Goal: Task Accomplishment & Management: Manage account settings

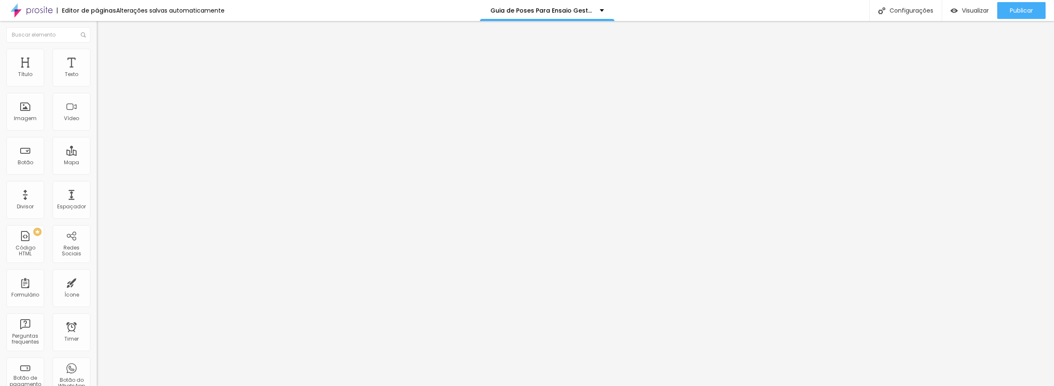
click at [103, 32] on div "Editar Seção" at bounding box center [128, 30] width 50 height 7
click at [25, 117] on div "Imagem" at bounding box center [25, 119] width 23 height 6
click at [29, 120] on div "Imagem" at bounding box center [25, 119] width 23 height 6
click at [97, 72] on span "Trocar imagem" at bounding box center [120, 68] width 46 height 7
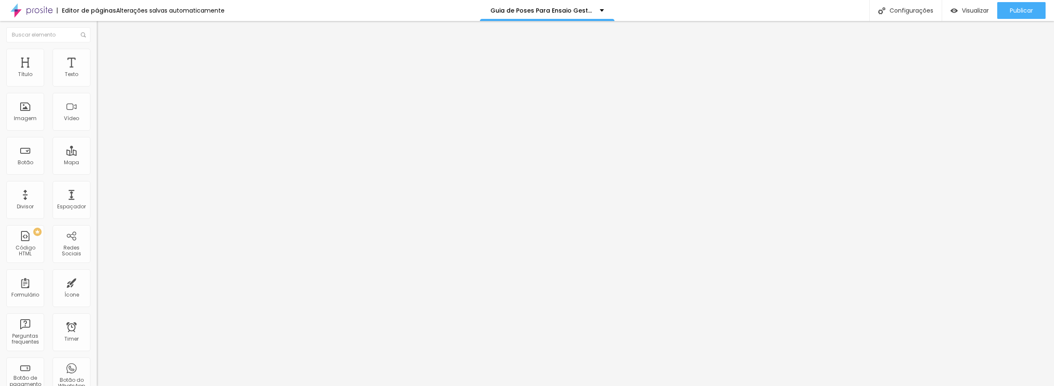
click at [193, 386] on div at bounding box center [527, 392] width 1054 height 0
click at [23, 127] on div "Imagem" at bounding box center [25, 112] width 38 height 38
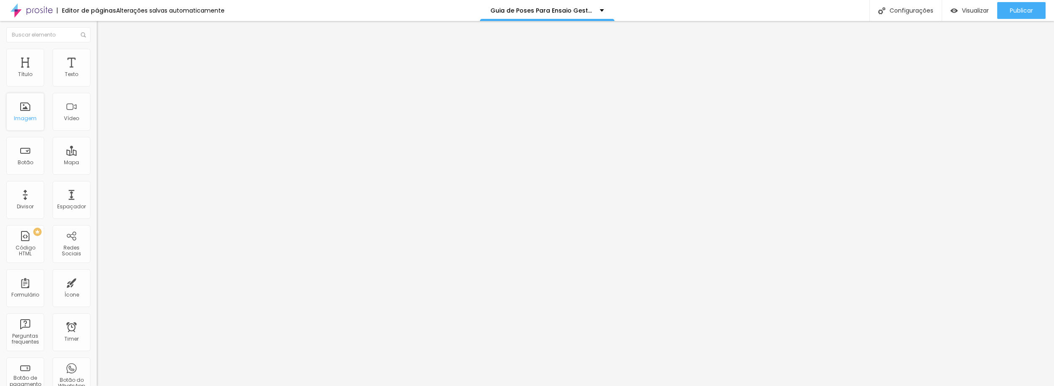
click at [19, 123] on div "Imagem" at bounding box center [25, 112] width 38 height 38
click at [26, 114] on div "Imagem" at bounding box center [25, 112] width 38 height 38
click at [20, 124] on div "Imagem" at bounding box center [25, 112] width 38 height 38
click at [97, 77] on span "Encaixotado" at bounding box center [113, 72] width 33 height 7
click at [104, 57] on span "Estilo" at bounding box center [110, 54] width 13 height 7
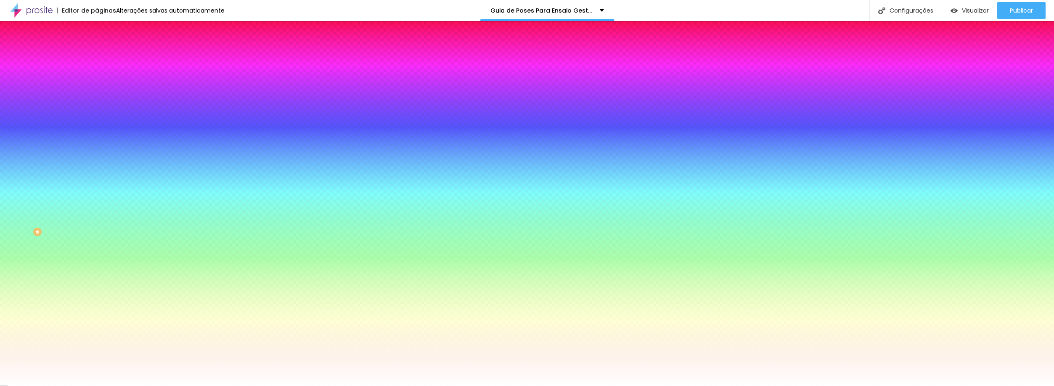
click at [97, 77] on span "Trocar imagem" at bounding box center [120, 73] width 46 height 7
click at [97, 87] on span "Nenhum" at bounding box center [108, 83] width 22 height 7
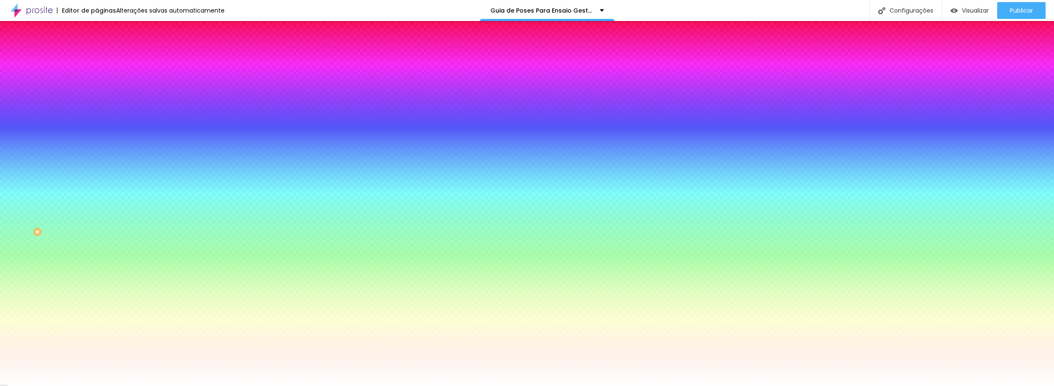
click at [97, 101] on span "Parallax" at bounding box center [107, 96] width 21 height 7
click at [97, 93] on span "Nenhum" at bounding box center [108, 88] width 22 height 7
click at [100, 172] on icon "button" at bounding box center [102, 169] width 5 height 5
type input "90"
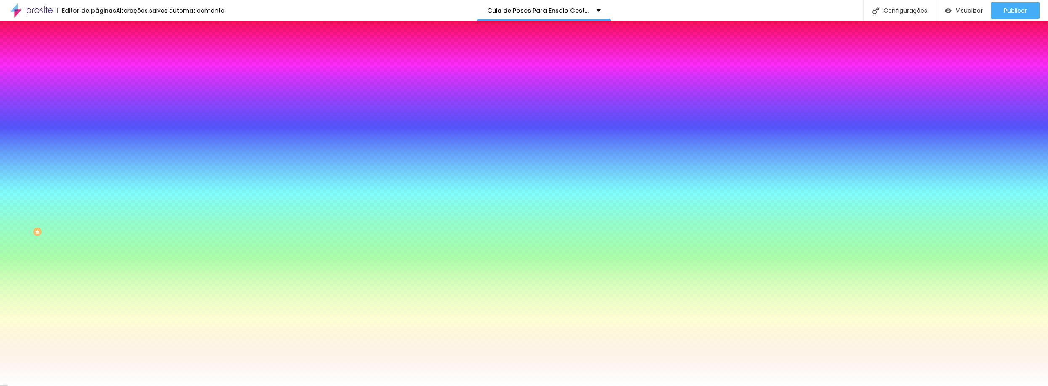
type input "90"
type input "85"
type input "80"
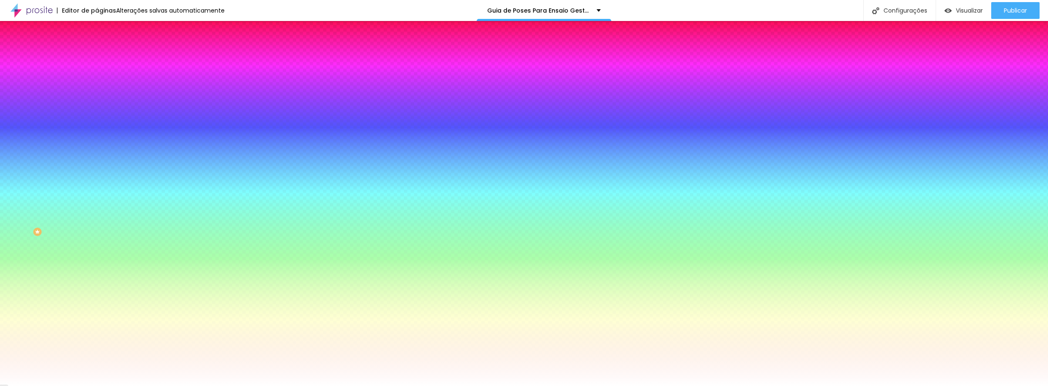
type input "75"
type input "70"
type input "65"
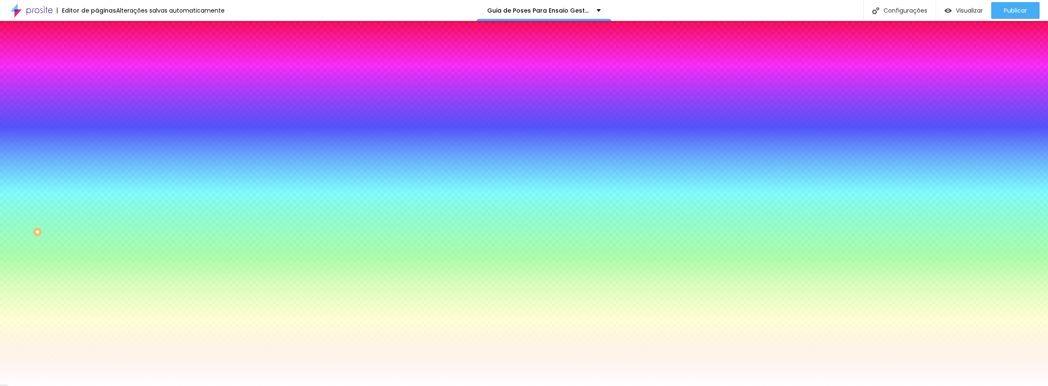
type input "65"
type input "70"
type input "75"
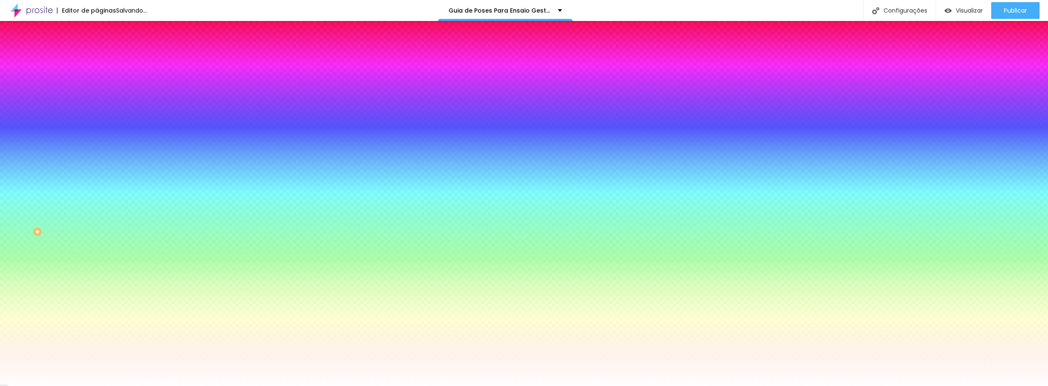
type input "80"
type input "85"
type input "90"
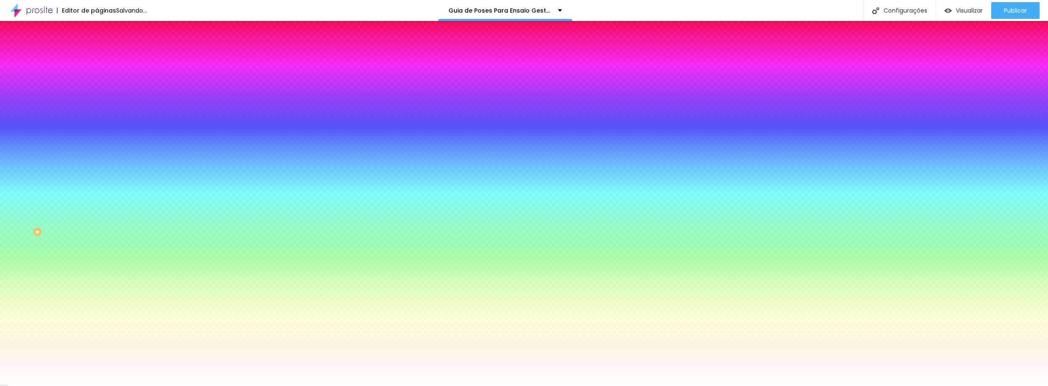
type input "90"
type input "95"
type input "70"
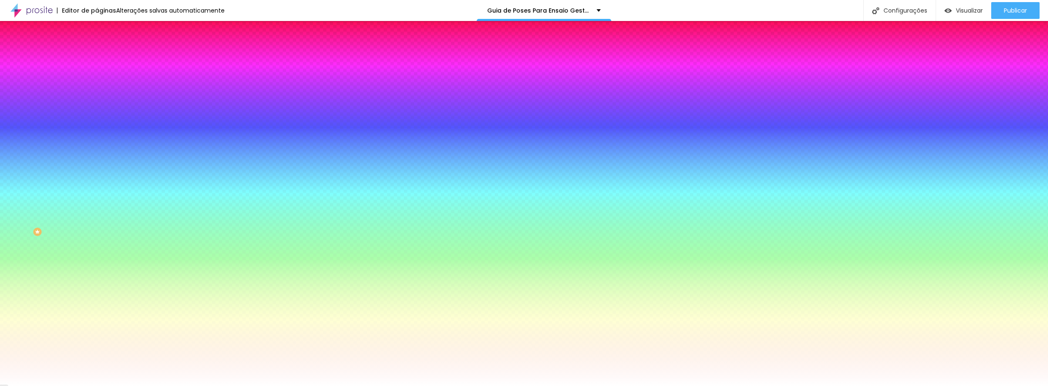
type input "55"
type input "50"
drag, startPoint x: 109, startPoint y: 351, endPoint x: 89, endPoint y: 344, distance: 21.0
type input "50"
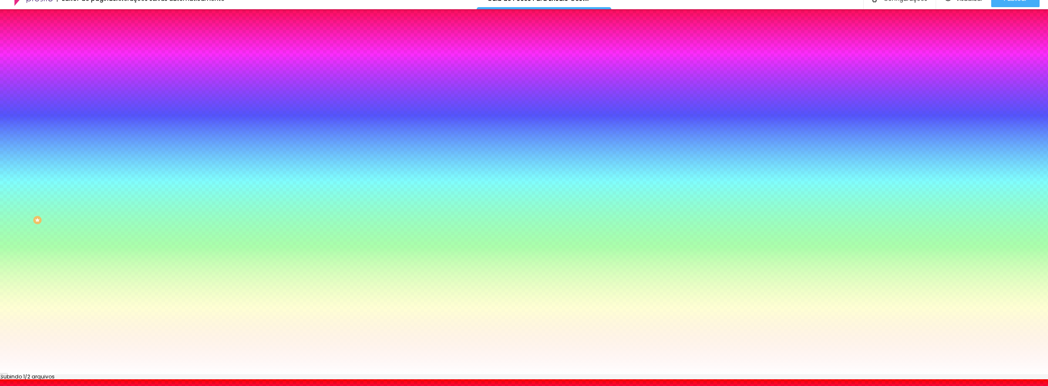
scroll to position [15, 0]
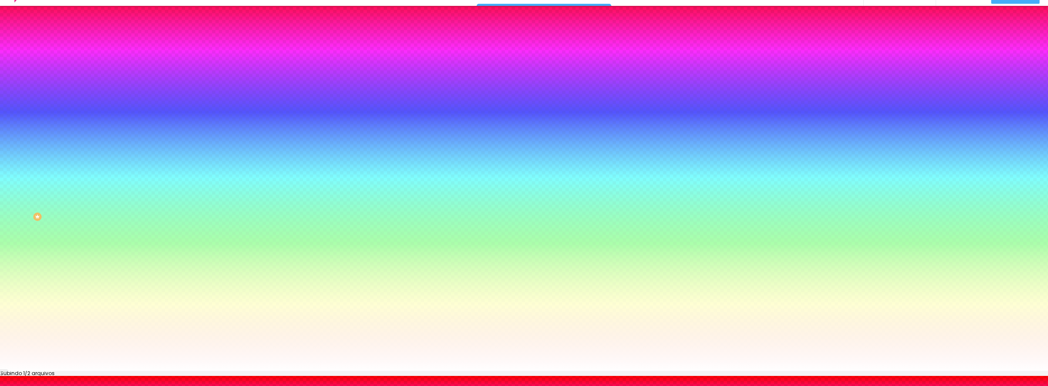
click at [132, 376] on div at bounding box center [524, 376] width 1048 height 0
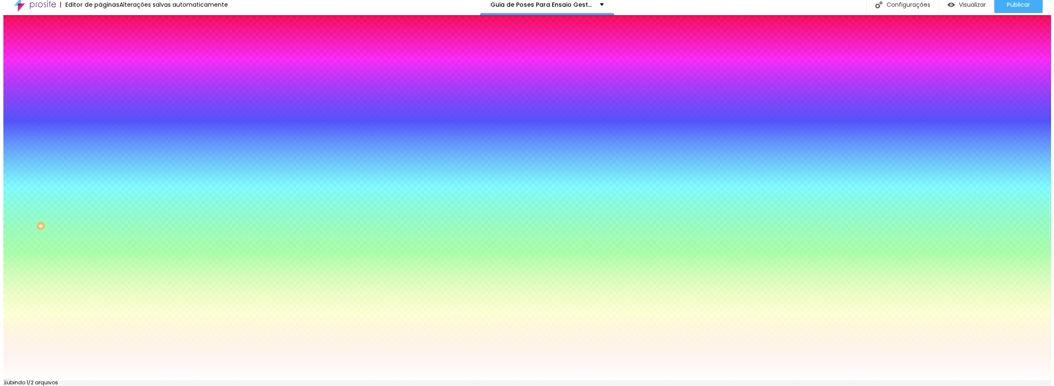
scroll to position [0, 0]
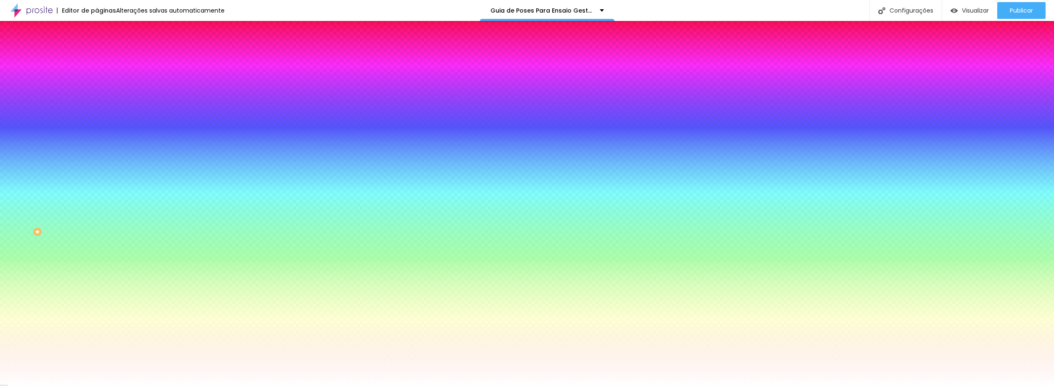
click at [143, 76] on img at bounding box center [145, 73] width 5 height 5
click at [97, 114] on div at bounding box center [145, 114] width 97 height 0
click at [73, 245] on div at bounding box center [527, 193] width 1054 height 386
click at [77, 245] on div at bounding box center [527, 193] width 1054 height 386
click at [75, 200] on div at bounding box center [527, 193] width 1054 height 386
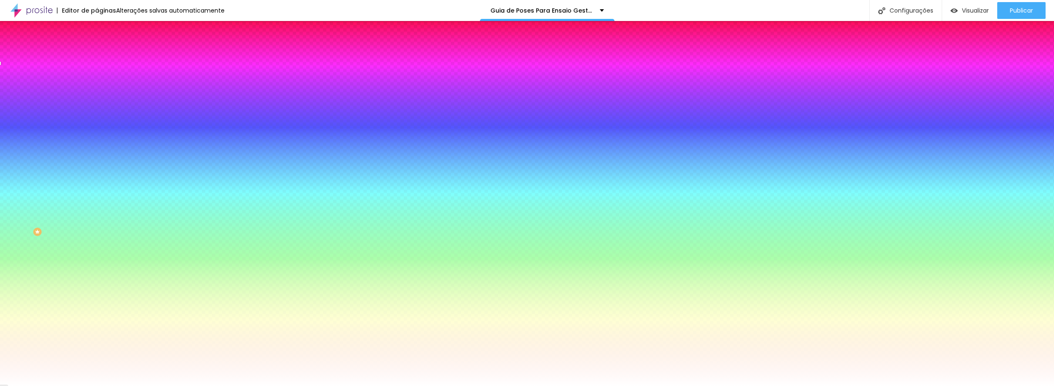
click at [75, 199] on div at bounding box center [527, 193] width 1054 height 386
click at [65, 194] on div at bounding box center [527, 193] width 1054 height 386
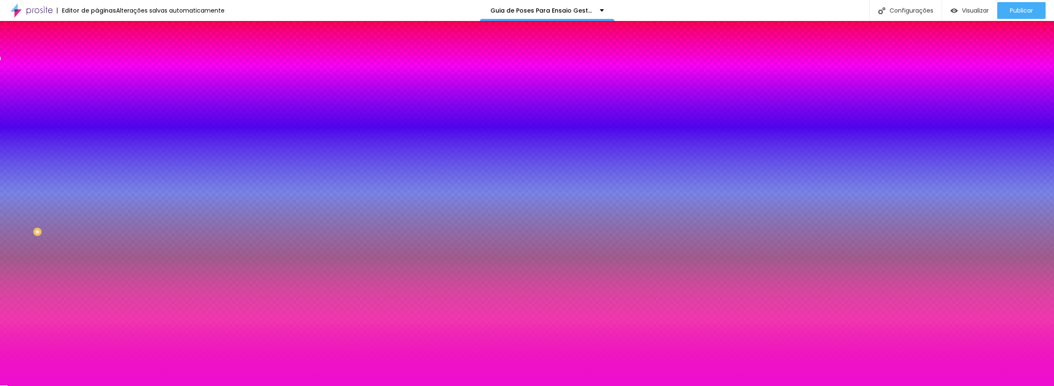
click at [52, 193] on div at bounding box center [527, 193] width 1054 height 386
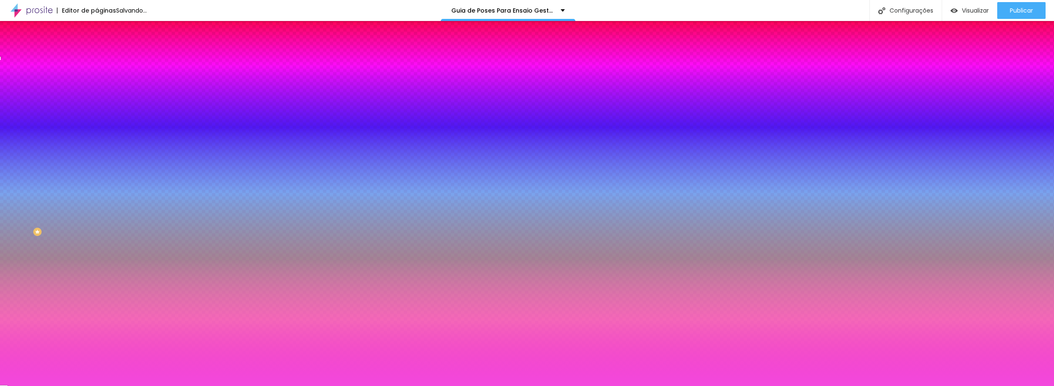
click at [38, 195] on div at bounding box center [527, 193] width 1054 height 386
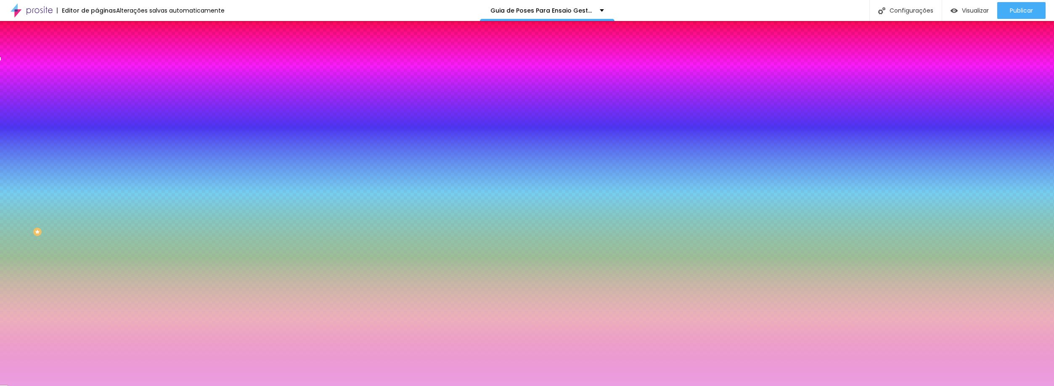
click at [31, 195] on div at bounding box center [527, 193] width 1054 height 386
click at [97, 105] on div "Cor de fundo" at bounding box center [145, 102] width 97 height 5
click at [97, 114] on div at bounding box center [145, 114] width 97 height 0
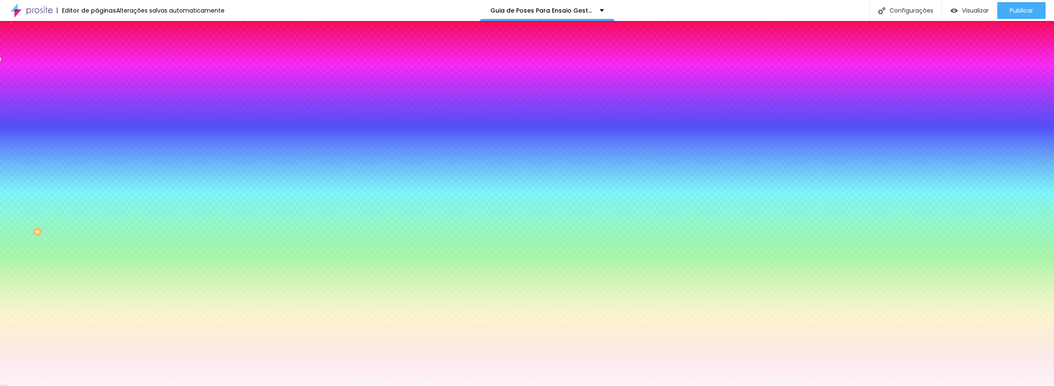
click at [15, 190] on div at bounding box center [527, 193] width 1054 height 386
type input "#FDF4FC"
click at [87, 212] on div at bounding box center [527, 193] width 1054 height 386
click at [97, 289] on div "Editar Seção Conteúdo Estilo Avançado Imagem de fundo Adicionar imagem Efeito d…" at bounding box center [145, 203] width 97 height 365
click at [100, 172] on icon "button" at bounding box center [102, 169] width 5 height 5
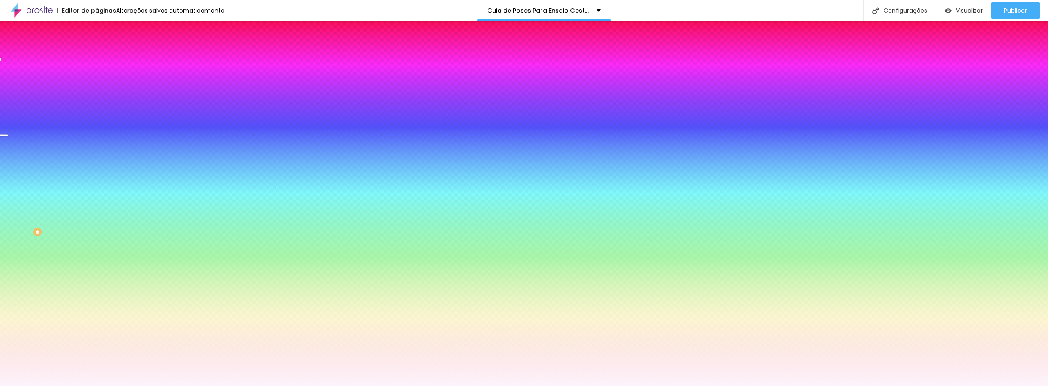
type input "60"
type input "80"
type input "85"
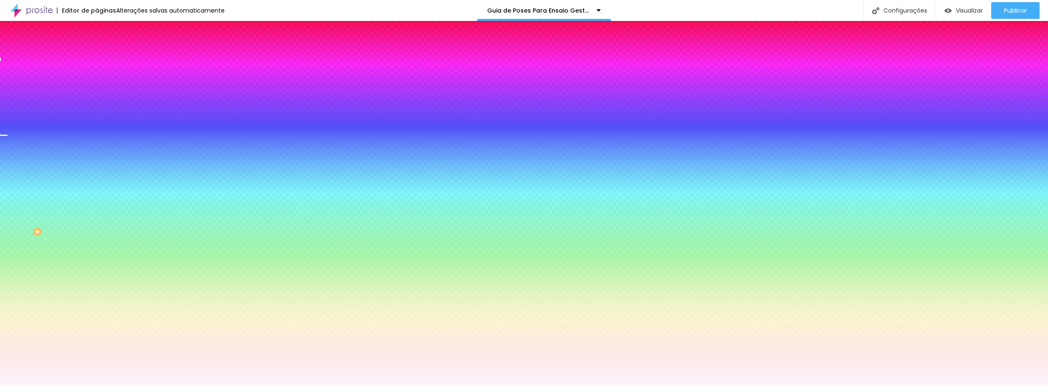
type input "85"
type input "105"
type input "110"
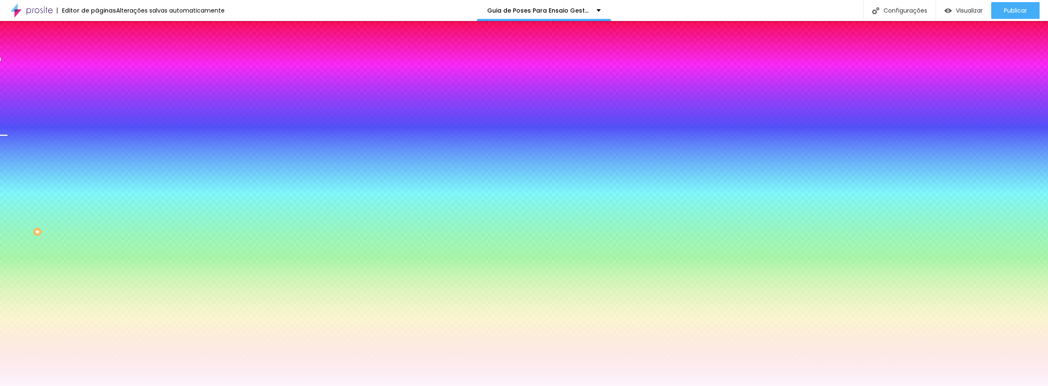
type input "115"
type input "120"
type input "125"
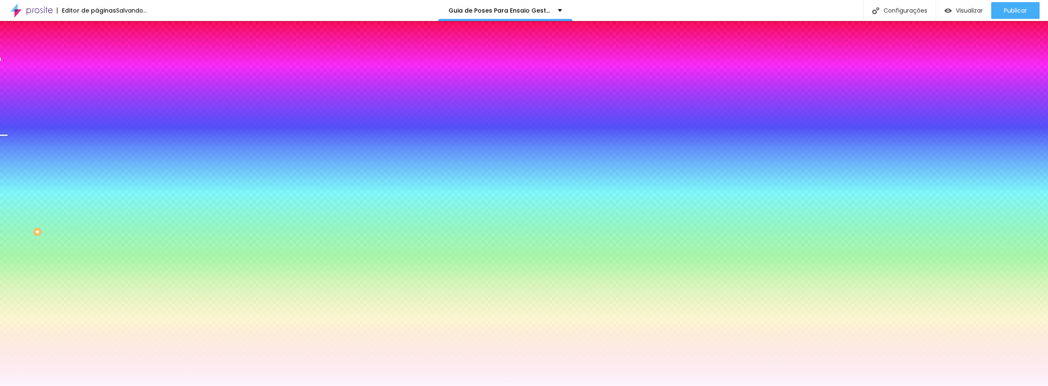
drag, startPoint x: 91, startPoint y: 348, endPoint x: 121, endPoint y: 349, distance: 29.5
type input "125"
type input "100"
drag, startPoint x: 119, startPoint y: 348, endPoint x: 110, endPoint y: 348, distance: 9.7
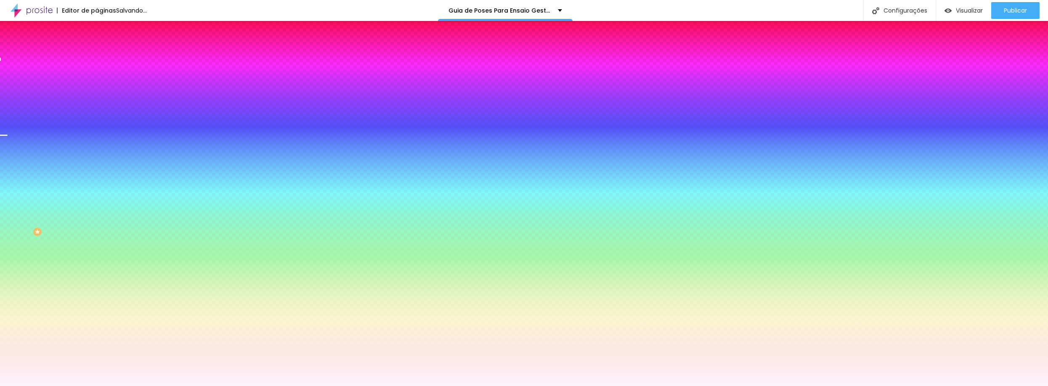
type input "100"
click at [82, 386] on div at bounding box center [524, 392] width 1048 height 0
click at [97, 151] on button "button" at bounding box center [103, 146] width 12 height 9
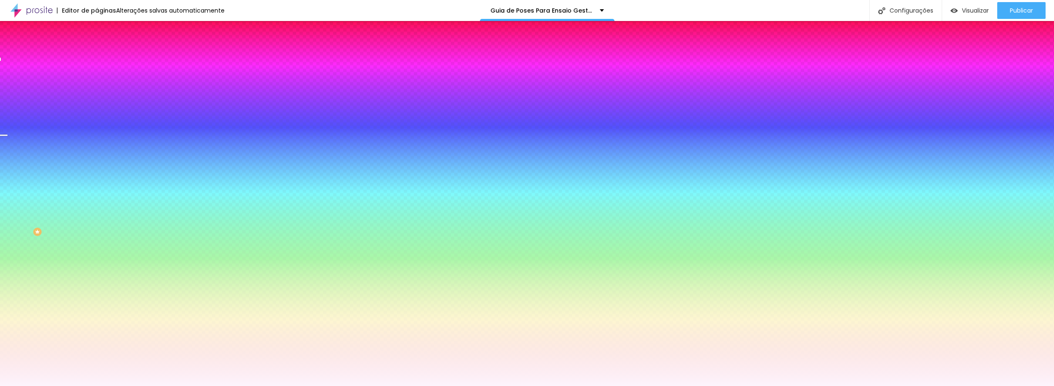
type input "125"
type input "140"
type input "145"
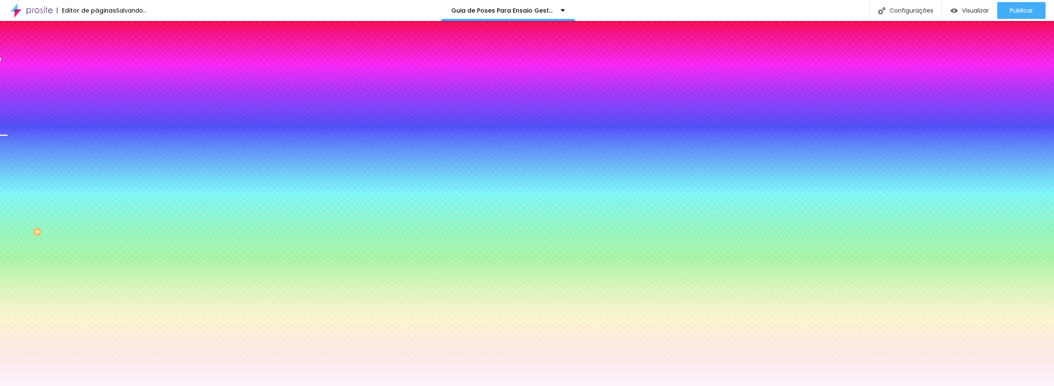
type input "145"
type input "150"
type input "145"
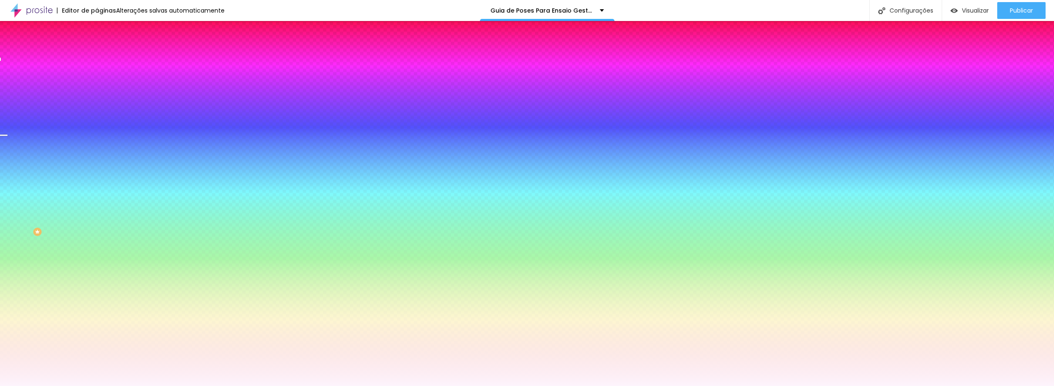
type input "140"
type input "150"
type input "120"
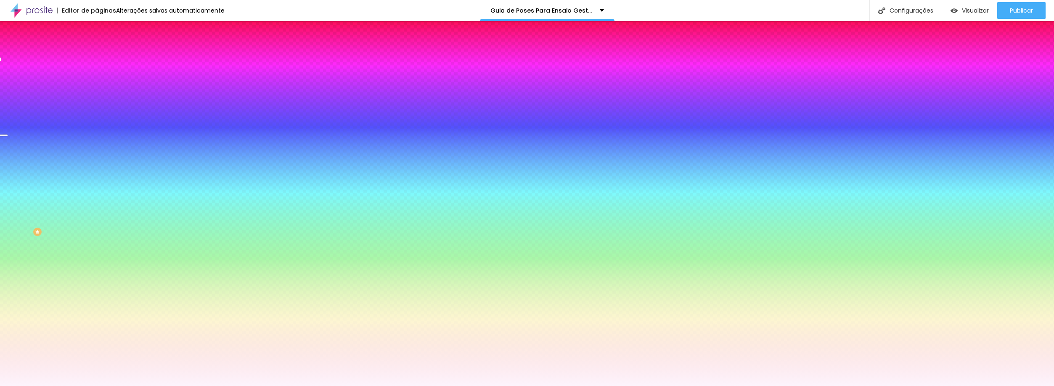
type input "120"
type input "100"
drag, startPoint x: 99, startPoint y: 353, endPoint x: 83, endPoint y: 347, distance: 17.0
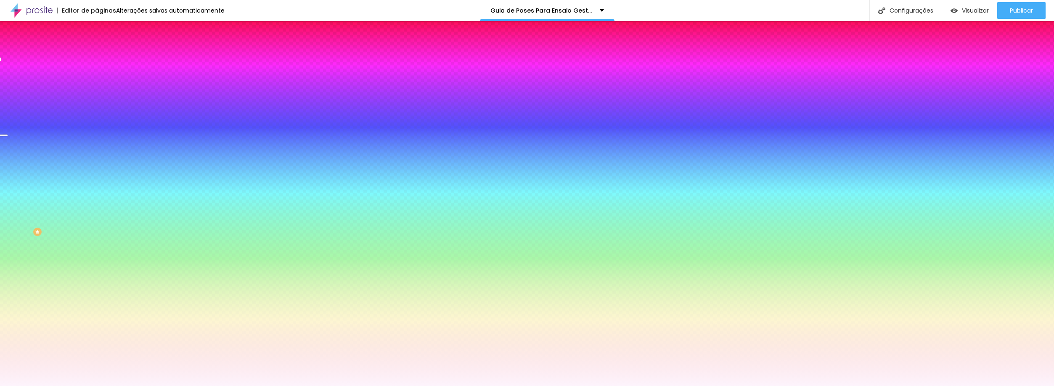
click at [45, 386] on div at bounding box center [527, 392] width 1054 height 0
click at [104, 59] on span "Avançado" at bounding box center [118, 62] width 28 height 7
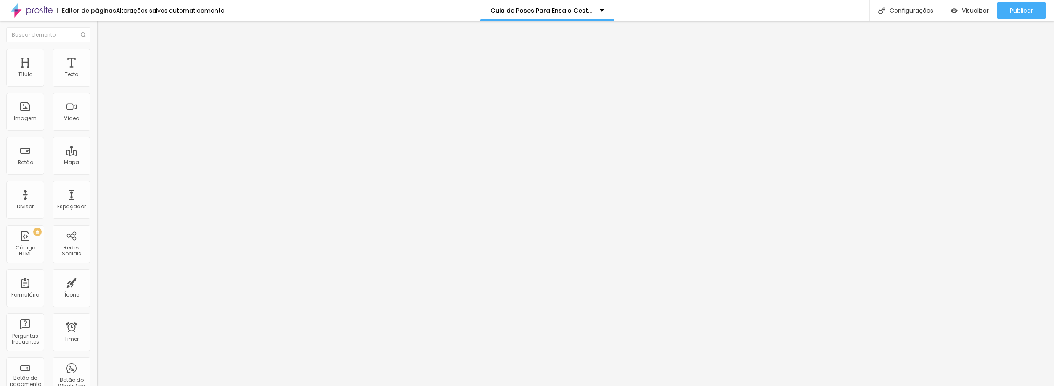
click at [97, 49] on li "Conteúdo" at bounding box center [145, 44] width 97 height 8
click at [97, 77] on span "Encaixotado" at bounding box center [113, 72] width 33 height 7
click at [97, 90] on span "Completo" at bounding box center [110, 85] width 26 height 7
click at [97, 82] on span "Encaixotado" at bounding box center [113, 77] width 33 height 7
drag, startPoint x: 40, startPoint y: 94, endPoint x: 4, endPoint y: 93, distance: 35.8
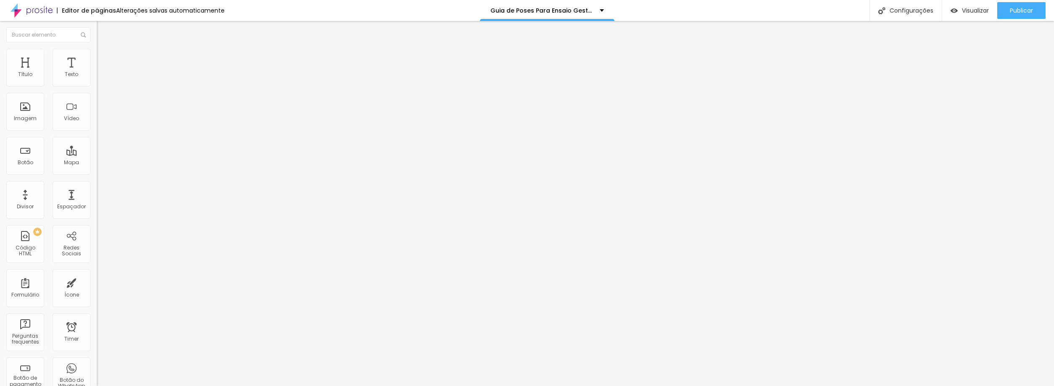
click at [97, 93] on div "Texto Click me Alinhamento Tamanho Normal Pequeno Normal Grande Link URL https:…" at bounding box center [145, 127] width 97 height 122
type input "baixe aqui"
drag, startPoint x: 38, startPoint y: 176, endPoint x: -18, endPoint y: 170, distance: 55.8
click at [0, 170] on html "Editor de páginas Alterações salvas automaticamente Guia de Poses Para Ensaio G…" at bounding box center [527, 193] width 1054 height 386
paste input "carinasteinmetzfotografia.hotmart.host/guia-de-poses-para-ensaio-gestante-2d8a3…"
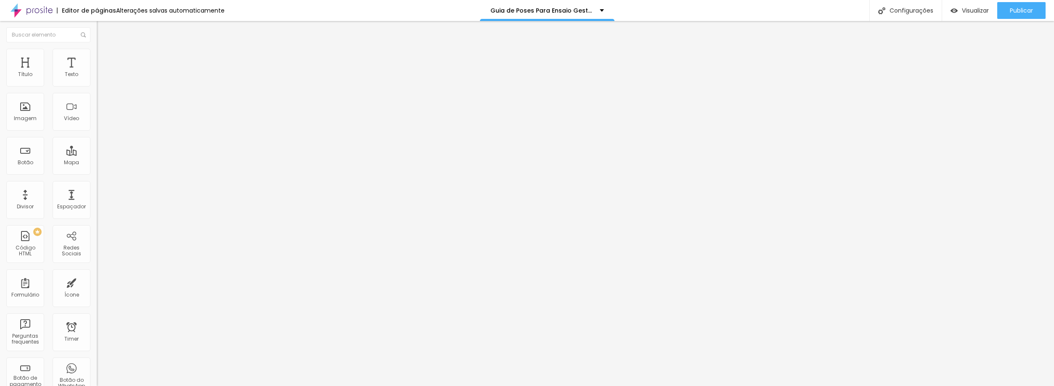
type input "https://carinasteinmetzfotografia.hotmart.host/guia-de-poses-para-ensaio-gestan…"
click at [97, 229] on div "Editar Botão Conteúdo Estilo Avançado Texto baixe aqui Alinhamento Tamanho Norm…" at bounding box center [145, 203] width 97 height 365
click at [97, 184] on div at bounding box center [145, 184] width 97 height 0
click at [97, 150] on div "Link" at bounding box center [145, 155] width 97 height 10
click at [97, 217] on div "Editar Botão Conteúdo Estilo Avançado Texto baixe aqui Alinhamento Tamanho Norm…" at bounding box center [145, 203] width 97 height 365
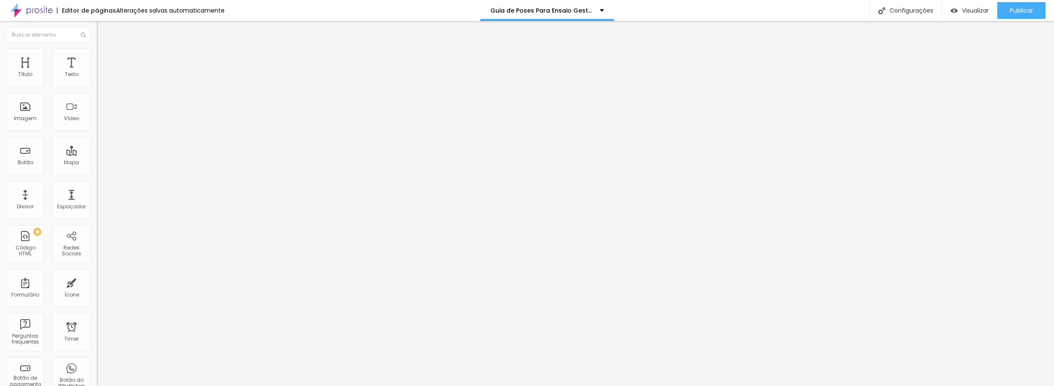
click at [97, 150] on div "Link" at bounding box center [145, 155] width 97 height 10
click at [97, 79] on input "CLIQUE AQUI PARA BAIXAR O LIVRO GRATUITAMENTE" at bounding box center [147, 75] width 101 height 8
type input "CLIQUE AQUI PARA BAIXAR O e-book"
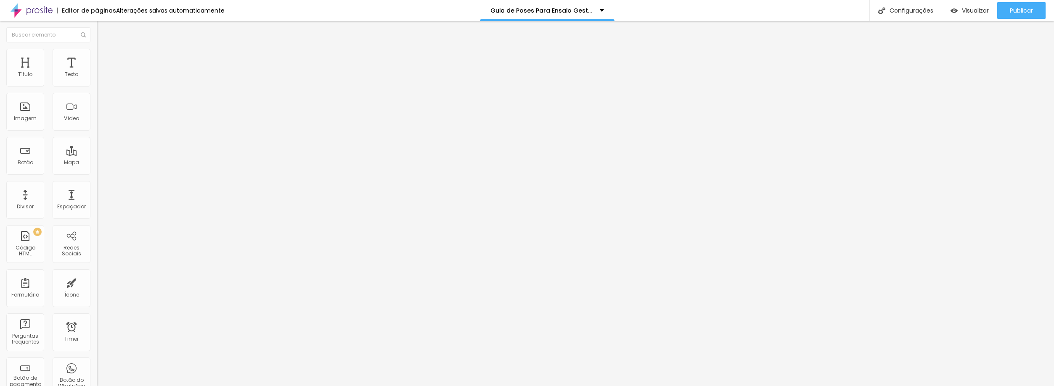
drag, startPoint x: 37, startPoint y: 178, endPoint x: -19, endPoint y: 169, distance: 57.0
click at [0, 169] on html "Editor de páginas Alterações salvas automaticamente Guia de Poses Para Ensaio G…" at bounding box center [527, 193] width 1054 height 386
paste input "carinasteinmetzfotografia.hotmart.host/guia-de-poses-para-ensaio-gestante-2d8a3…"
type input "https://carinasteinmetzfotografia.hotmart.host/guia-de-poses-para-ensaio-gestan…"
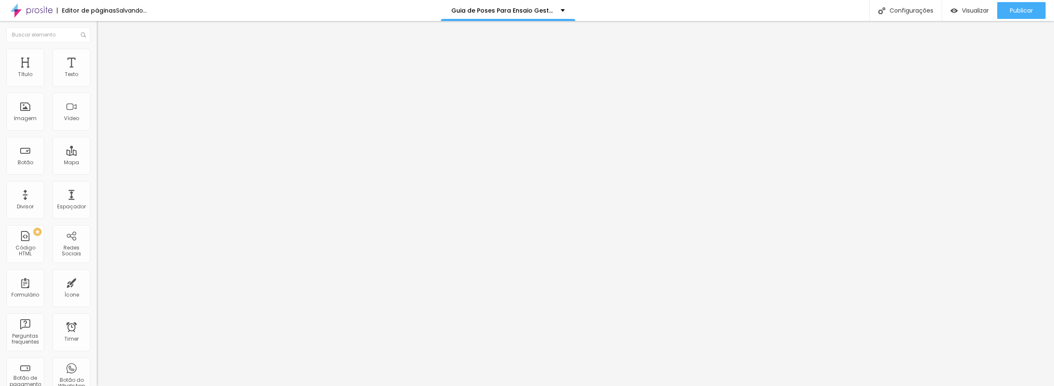
click at [97, 184] on div at bounding box center [145, 184] width 97 height 0
click at [97, 72] on span "Trocar imagem" at bounding box center [120, 68] width 46 height 7
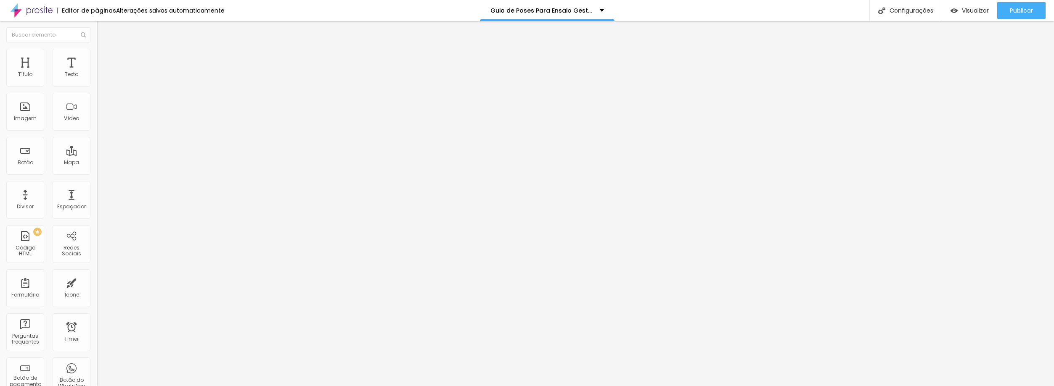
click at [985, 8] on span "Visualizar" at bounding box center [975, 10] width 27 height 7
click at [97, 79] on input "CLIQUE AQUI PARA BAIXAR O LIVRO GRATUITAMENTE" at bounding box center [147, 75] width 101 height 8
type input "CLIQUE AQUI PARA BAIXAR O e-book"
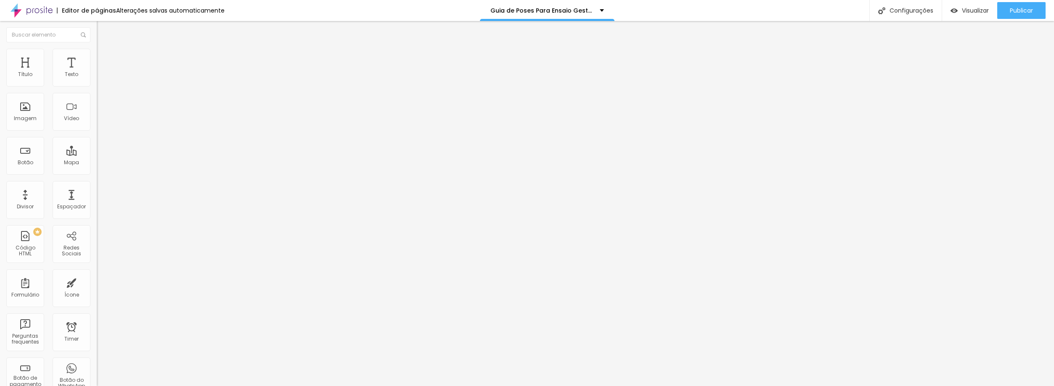
scroll to position [0, 0]
click at [97, 173] on input "https://" at bounding box center [147, 169] width 101 height 8
type input "h"
paste input "https://carinasteinmetzfotografia.hotmart.host/guia-de-poses-para-ensaio-gestan…"
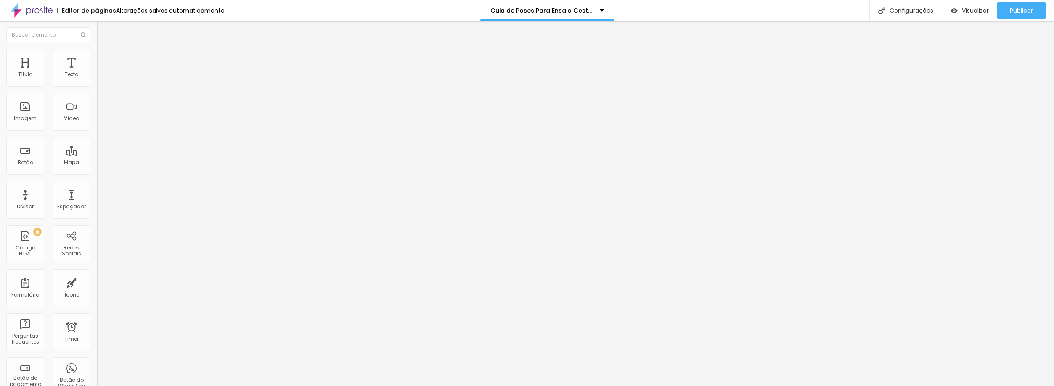
type input "https://carinasteinmetzfotografia.hotmart.host/guia-de-poses-para-ensaio-gestan…"
click at [97, 184] on div at bounding box center [145, 184] width 97 height 0
click at [962, 11] on span "Visualizar" at bounding box center [975, 10] width 27 height 7
click at [1025, 8] on span "Publicar" at bounding box center [1021, 10] width 23 height 7
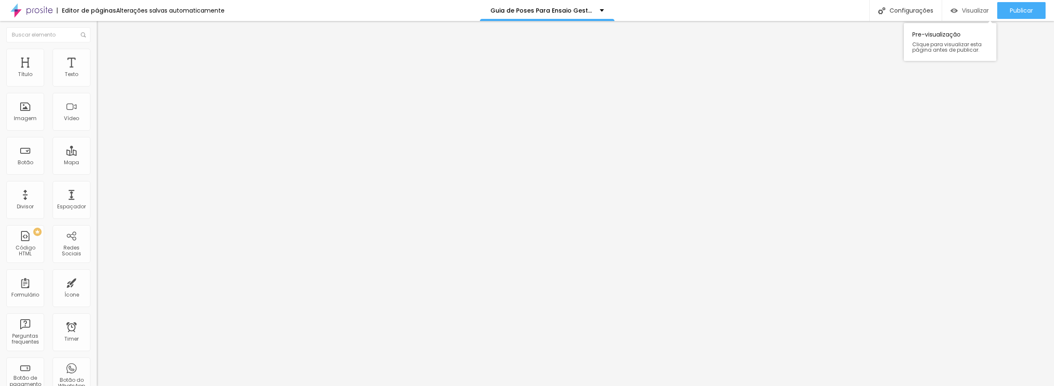
click at [966, 17] on div "Visualizar" at bounding box center [969, 10] width 38 height 17
click at [103, 32] on img "button" at bounding box center [106, 30] width 7 height 7
click at [45, 9] on img at bounding box center [32, 10] width 42 height 21
click at [913, 12] on div "Configurações" at bounding box center [905, 10] width 72 height 21
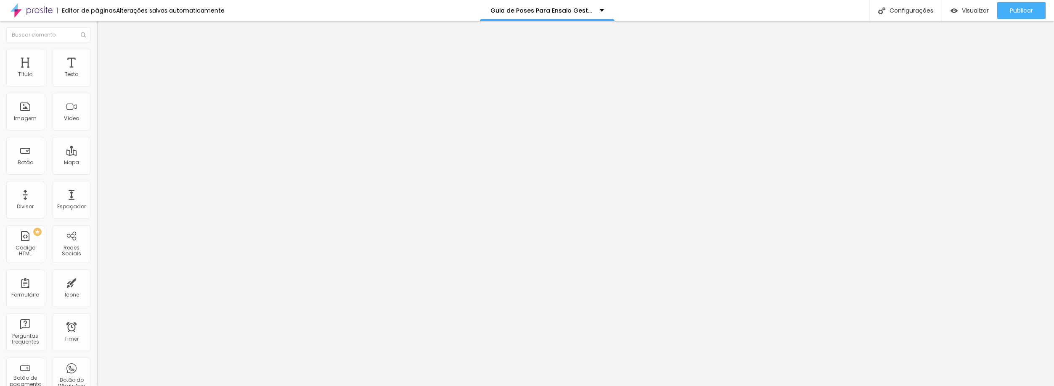
click at [97, 72] on span "Trocar imagem" at bounding box center [120, 68] width 46 height 7
click at [1038, 8] on button "Publicar" at bounding box center [1021, 10] width 48 height 17
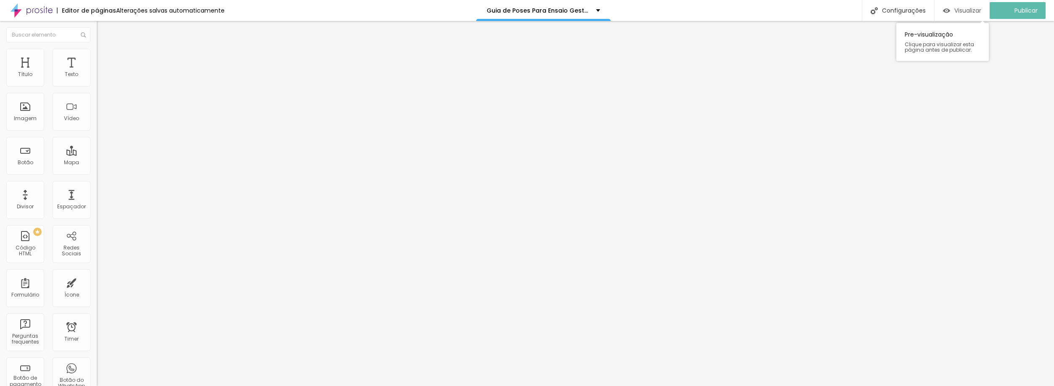
click at [960, 16] on div "Visualizar" at bounding box center [962, 10] width 38 height 17
click at [529, 11] on p "Guia de Poses Para Ensaio Gestante" at bounding box center [541, 11] width 103 height 6
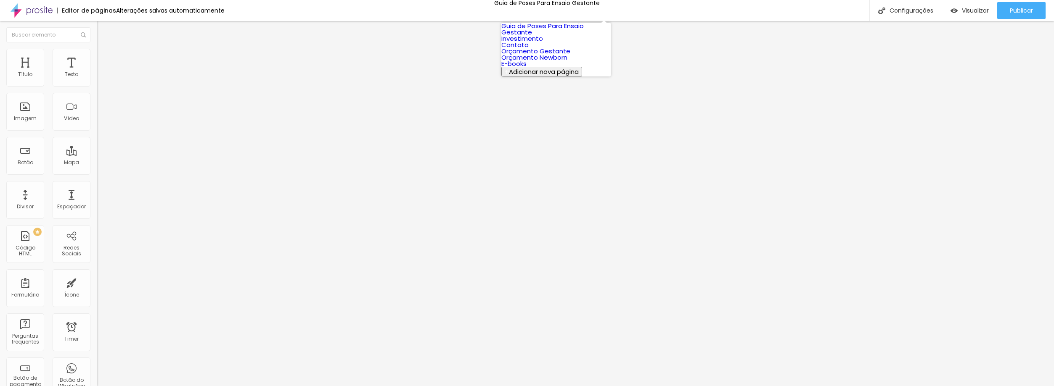
click at [530, 37] on link "Guia de Poses Para Ensaio Gestante" at bounding box center [542, 28] width 82 height 15
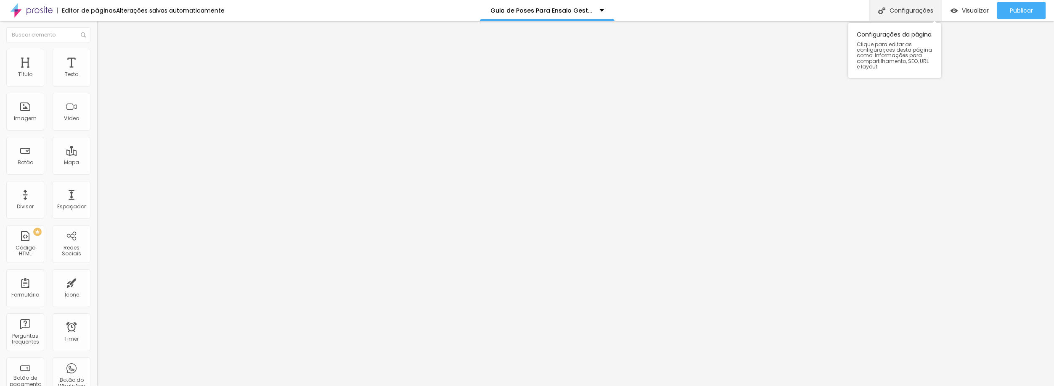
click at [908, 17] on div "Configurações" at bounding box center [905, 10] width 72 height 21
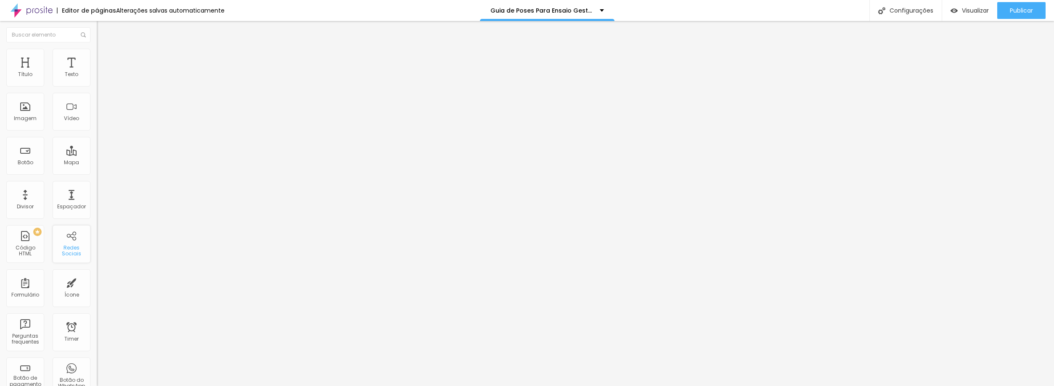
click at [65, 257] on div "Redes Sociais" at bounding box center [72, 244] width 38 height 38
click at [34, 239] on div "PREMIUM Código HTML" at bounding box center [25, 244] width 38 height 38
click at [103, 29] on img "button" at bounding box center [106, 30] width 7 height 7
click at [58, 246] on div "Redes Sociais" at bounding box center [71, 251] width 33 height 12
click at [63, 240] on div "Redes Sociais" at bounding box center [72, 244] width 38 height 38
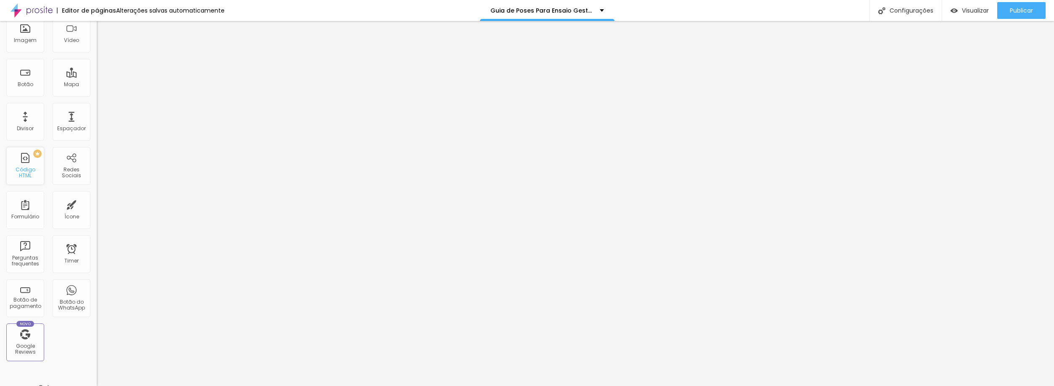
scroll to position [84, 0]
click at [62, 300] on div "Botão do WhatsApp" at bounding box center [71, 300] width 33 height 12
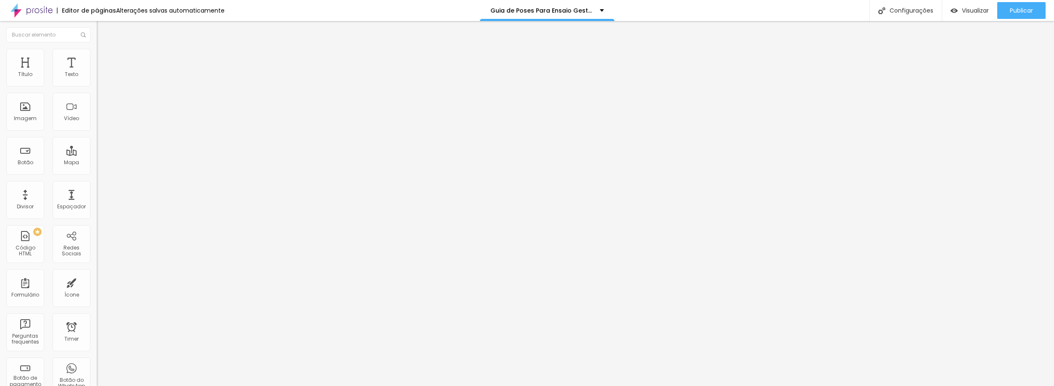
scroll to position [0, 0]
drag, startPoint x: 83, startPoint y: 97, endPoint x: 44, endPoint y: 103, distance: 40.1
click at [97, 103] on div "Número do WhatsApp * [PHONE_NUMBER] + 55 Texto do botão Conversar no WhatsApp M…" at bounding box center [145, 212] width 97 height 280
type input "[PHONE_NUMBER]"
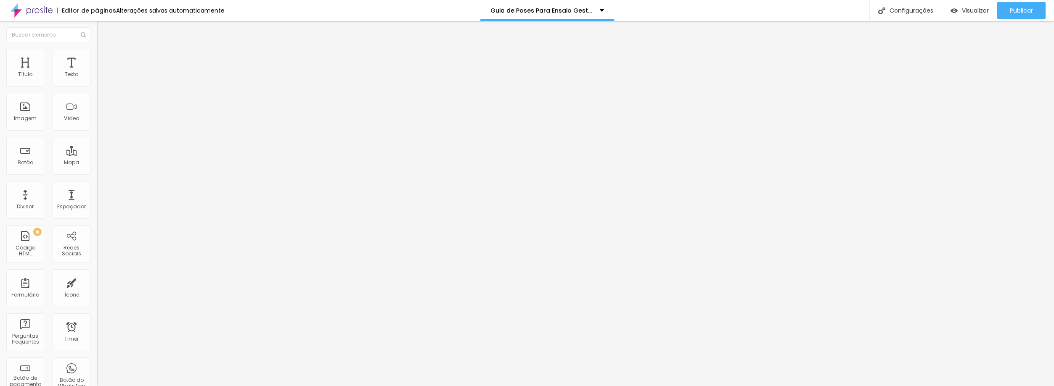
click at [97, 291] on textarea "Olá, cheguei até você pela página {page_title} e gostaria de mais informações" at bounding box center [144, 298] width 95 height 14
click at [97, 260] on div "Editar Botão do WhatsApp Conteúdo Estilo Avançado Número do WhatsApp * [PHONE_N…" at bounding box center [145, 203] width 97 height 365
click at [97, 83] on div "TikTok Rede social TikTok Endereço URL Abrir em uma nova aba Instagram Rede soc…" at bounding box center [145, 358] width 97 height 585
click at [97, 55] on li "Estilo" at bounding box center [145, 53] width 97 height 8
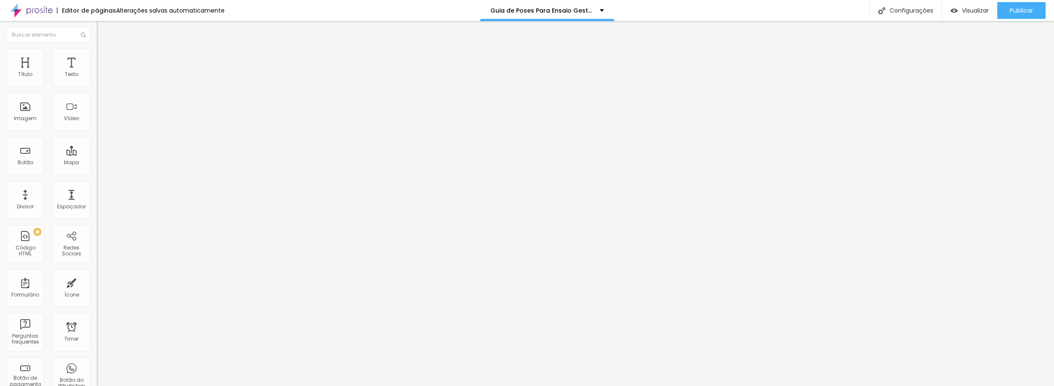
click at [97, 57] on li "Avançado" at bounding box center [145, 61] width 97 height 8
click at [104, 50] on span "Conteúdo" at bounding box center [117, 45] width 26 height 7
click at [97, 244] on div "Instagram" at bounding box center [145, 246] width 97 height 5
click at [97, 360] on input "https://" at bounding box center [147, 364] width 101 height 8
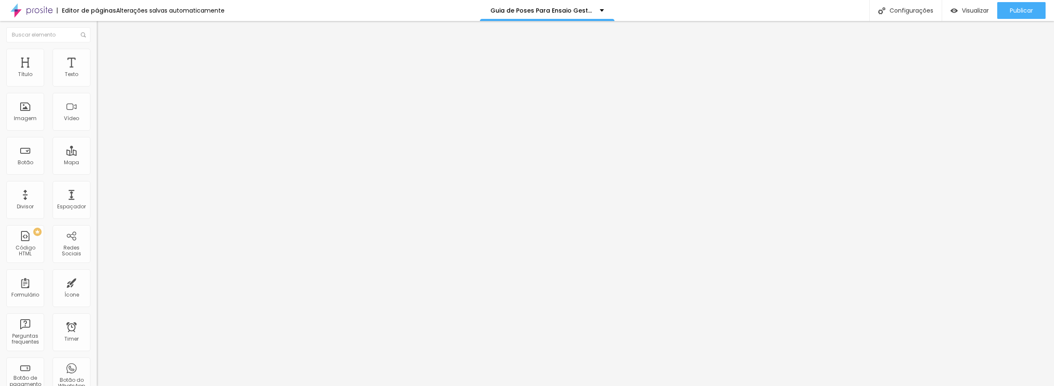
type input "[URL][DOMAIN_NAME]"
click at [97, 246] on div "Editar Redes Sociais Conteúdo Estilo Avançado TikTok Rede social TikTok Endereç…" at bounding box center [145, 203] width 97 height 365
click at [97, 85] on img at bounding box center [100, 88] width 6 height 6
type input "[URL][DOMAIN_NAME]"
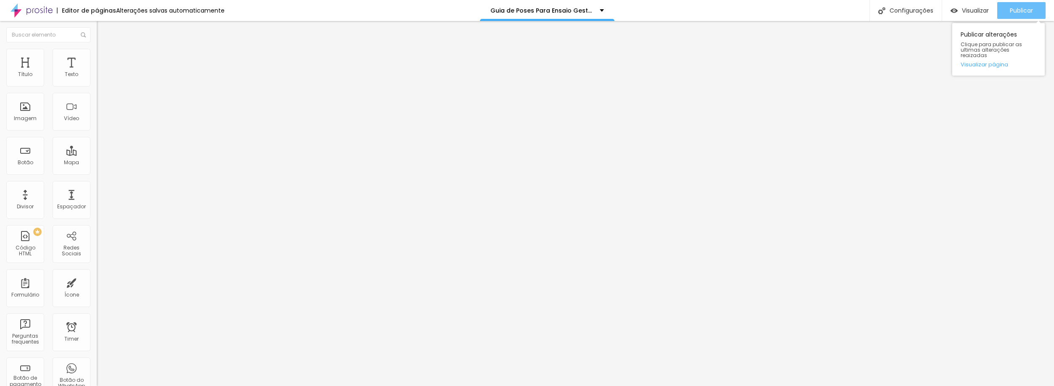
click at [1024, 11] on span "Publicar" at bounding box center [1021, 10] width 23 height 7
click at [965, 13] on span "Visualizar" at bounding box center [975, 10] width 27 height 7
